Goal: Check status: Check status

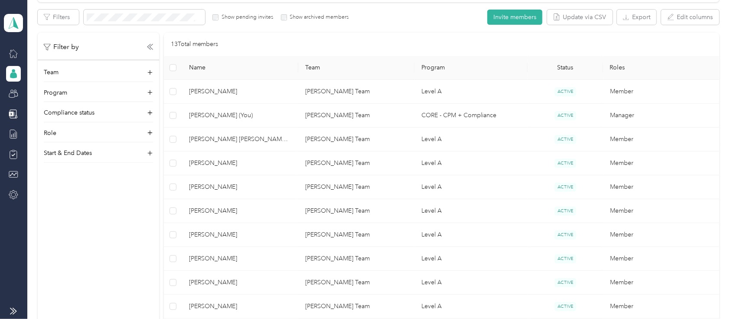
scroll to position [153, 0]
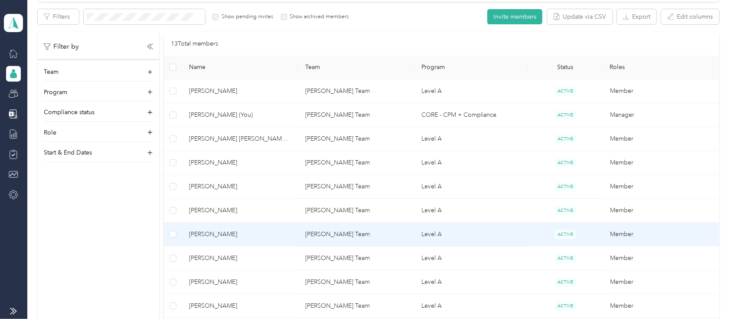
click at [244, 234] on span "[PERSON_NAME]" at bounding box center [240, 234] width 102 height 10
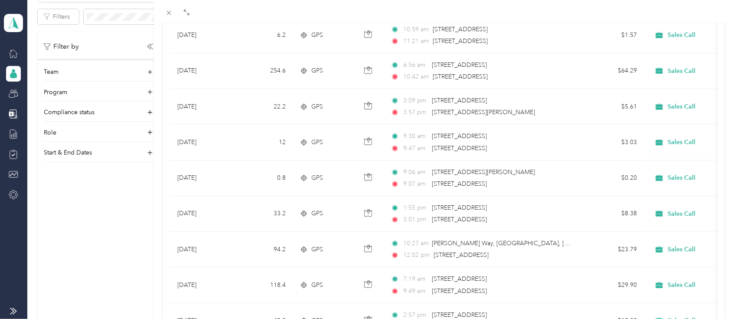
scroll to position [626, 0]
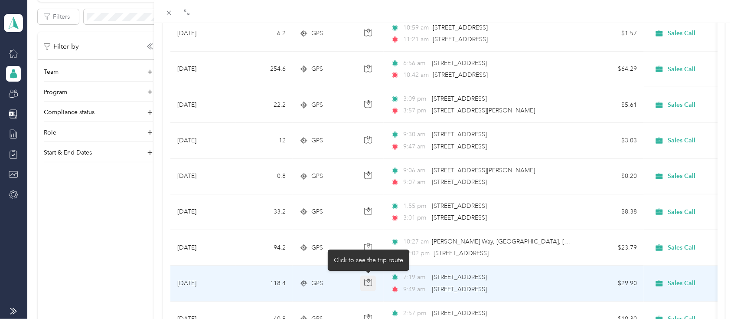
click at [369, 281] on icon "button" at bounding box center [368, 281] width 3 height 4
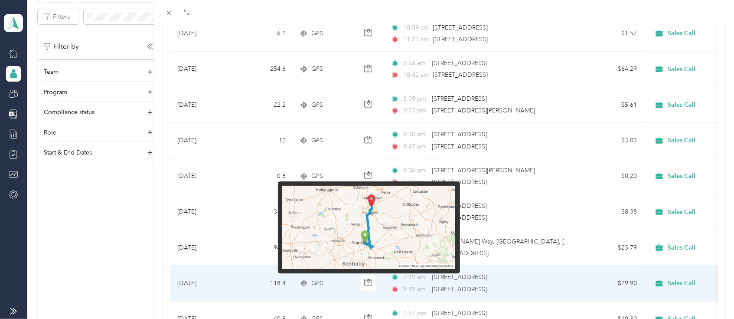
click at [390, 193] on img at bounding box center [368, 227] width 173 height 83
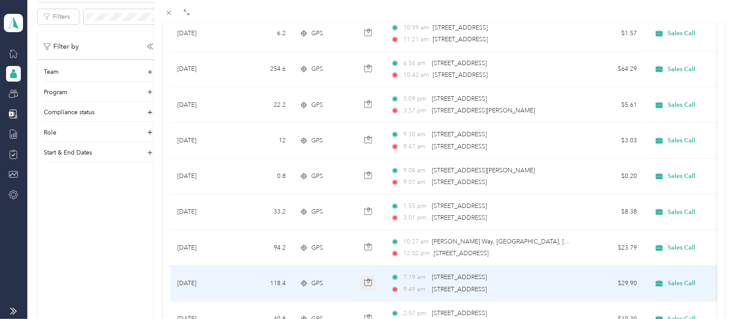
click at [366, 282] on icon "button" at bounding box center [368, 282] width 8 height 8
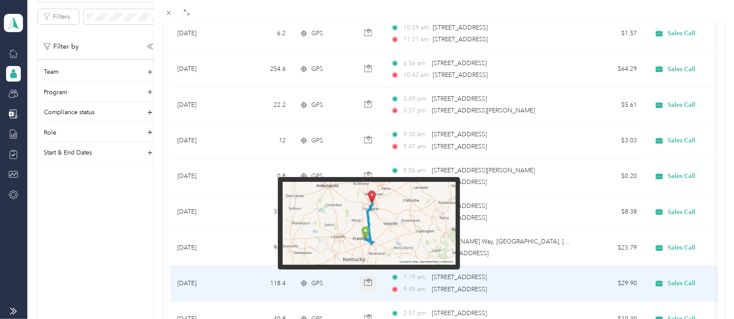
click at [366, 282] on icon "button" at bounding box center [368, 282] width 8 height 8
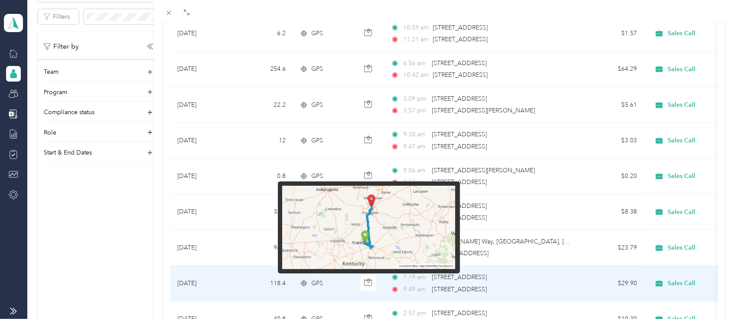
click at [332, 242] on img at bounding box center [368, 227] width 173 height 83
click at [444, 242] on img at bounding box center [368, 227] width 173 height 83
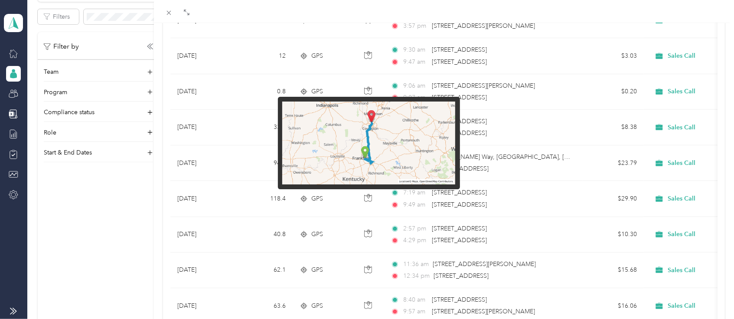
scroll to position [712, 0]
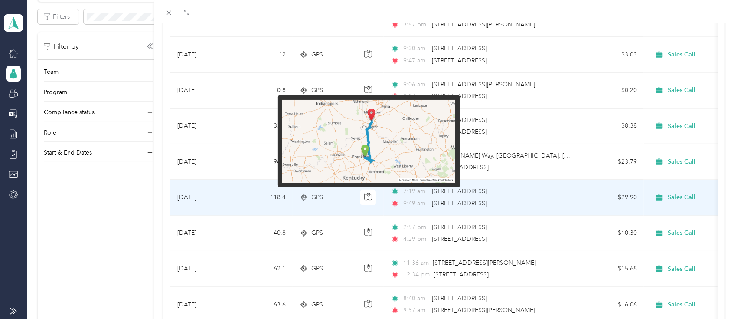
click at [367, 160] on img at bounding box center [368, 141] width 173 height 83
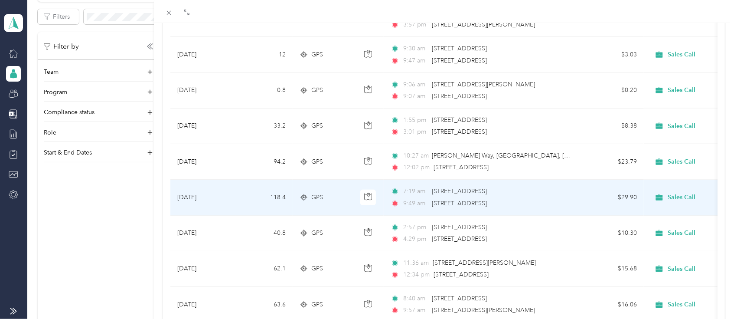
click at [463, 200] on span "[STREET_ADDRESS]" at bounding box center [459, 203] width 55 height 7
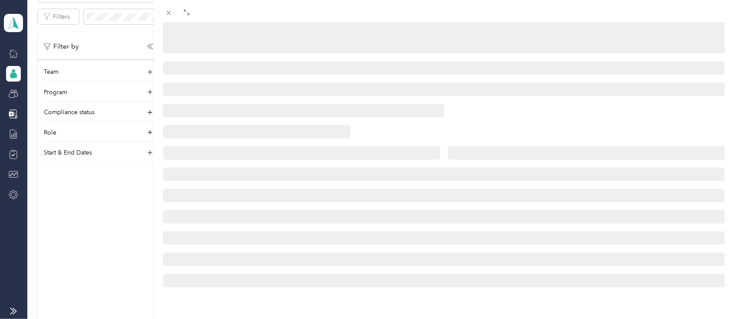
scroll to position [175, 0]
click at [463, 199] on div at bounding box center [444, 88] width 580 height 399
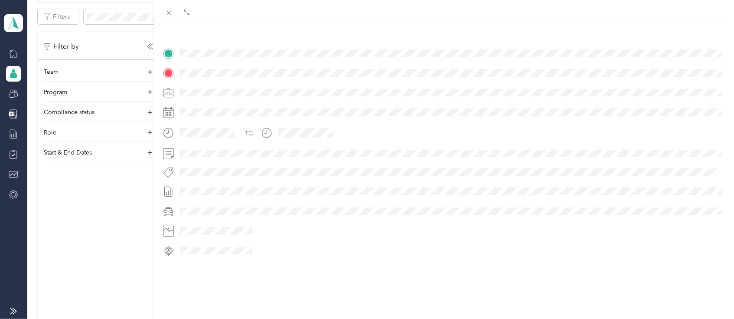
scroll to position [184, 0]
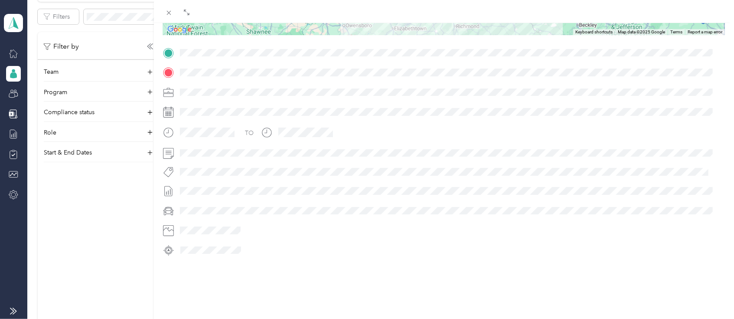
click at [181, 65] on span at bounding box center [451, 72] width 548 height 14
